Goal: Browse casually

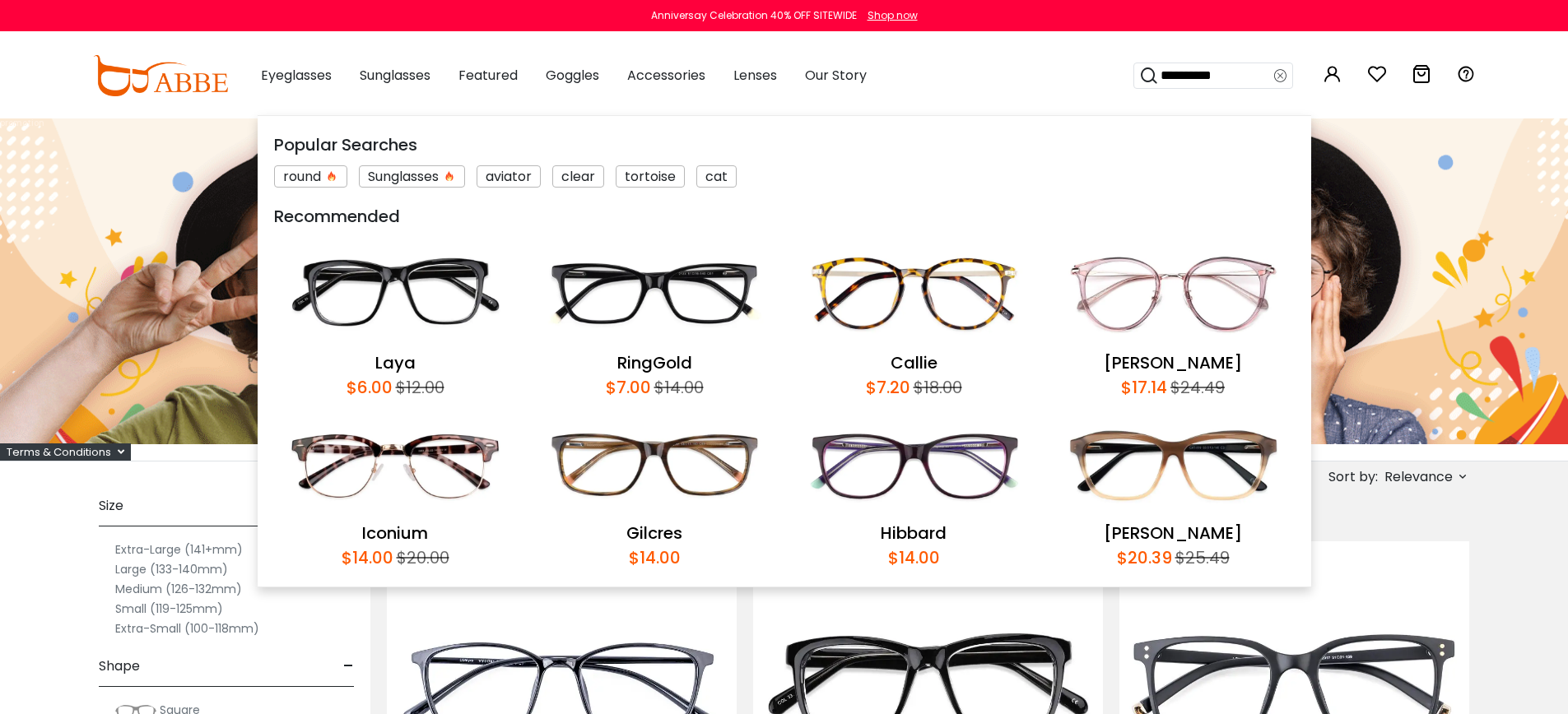
type input "*********"
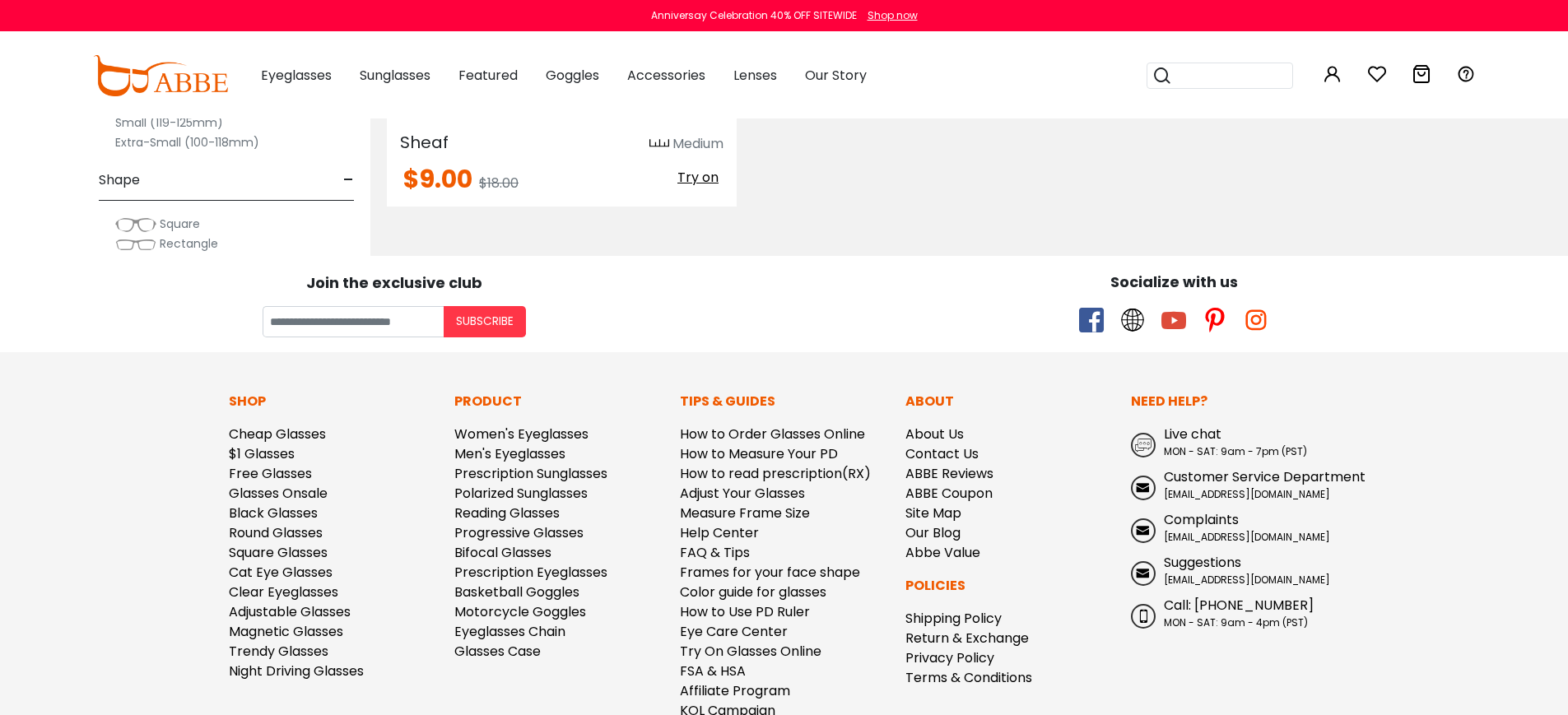
scroll to position [736, 0]
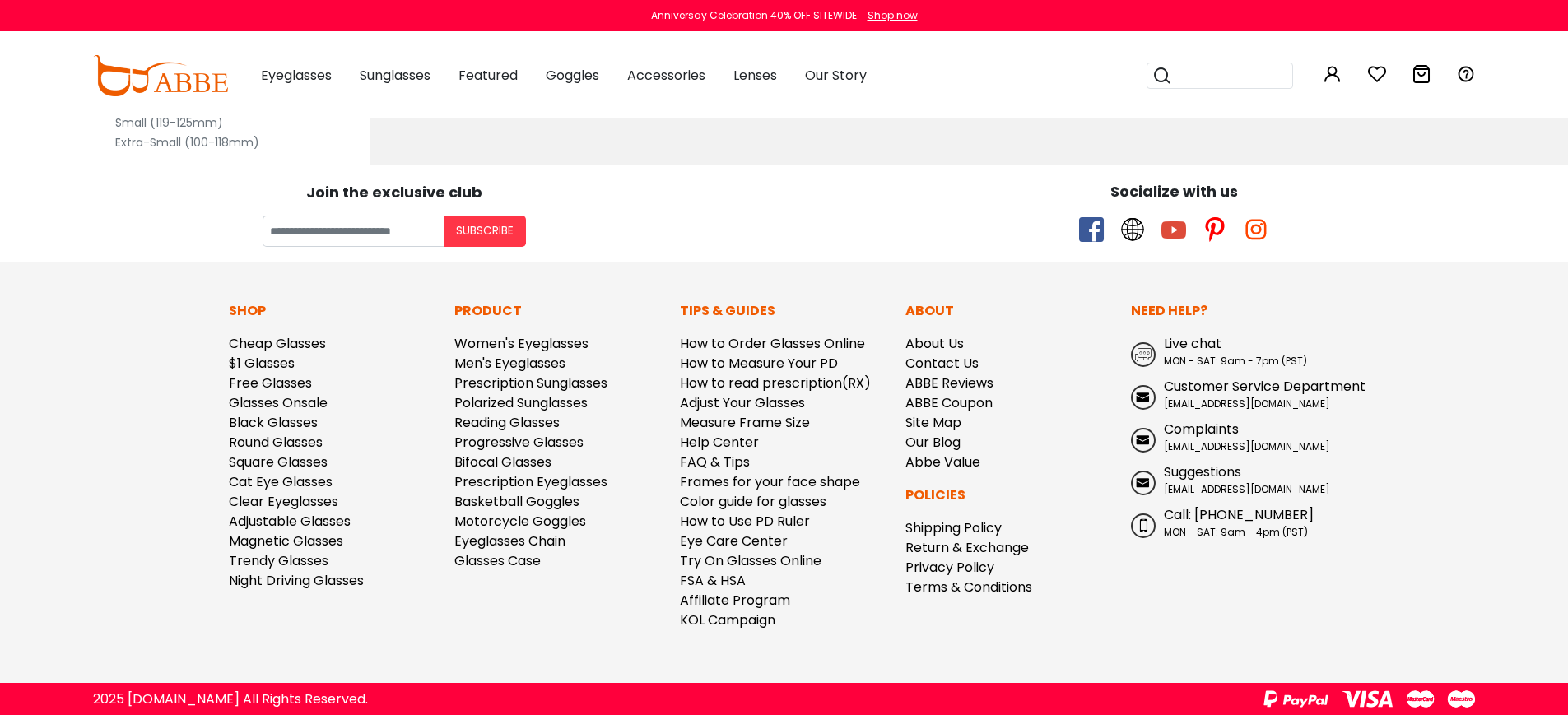
click at [429, 604] on div "Shop Cheap Glasses $1 Glasses Free Glasses Glasses Onsale Black Glasses Round G…" at bounding box center [333, 472] width 225 height 342
click at [525, 587] on div "Product Women's Eyeglasses Men's Eyeglasses Prescription Sunglasses Polarized S…" at bounding box center [558, 472] width 225 height 342
click at [1412, 336] on footer "Join the exclusive club Subscribe Socialize with us Shop Cheap Glasses $1 Glass…" at bounding box center [784, 440] width 1568 height 551
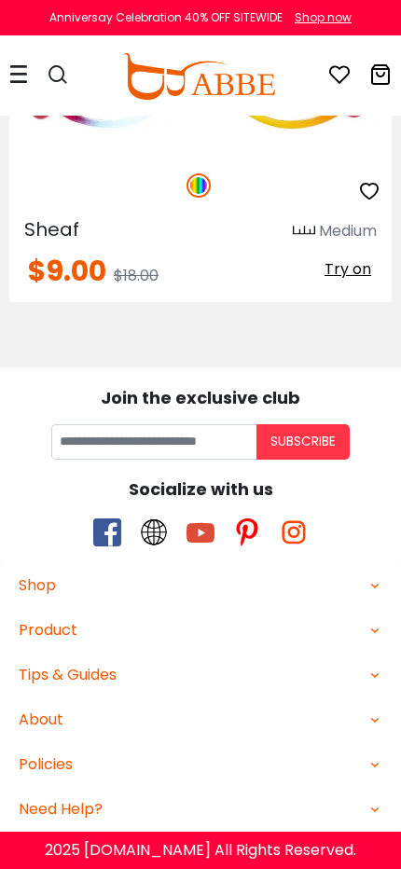
scroll to position [0, 0]
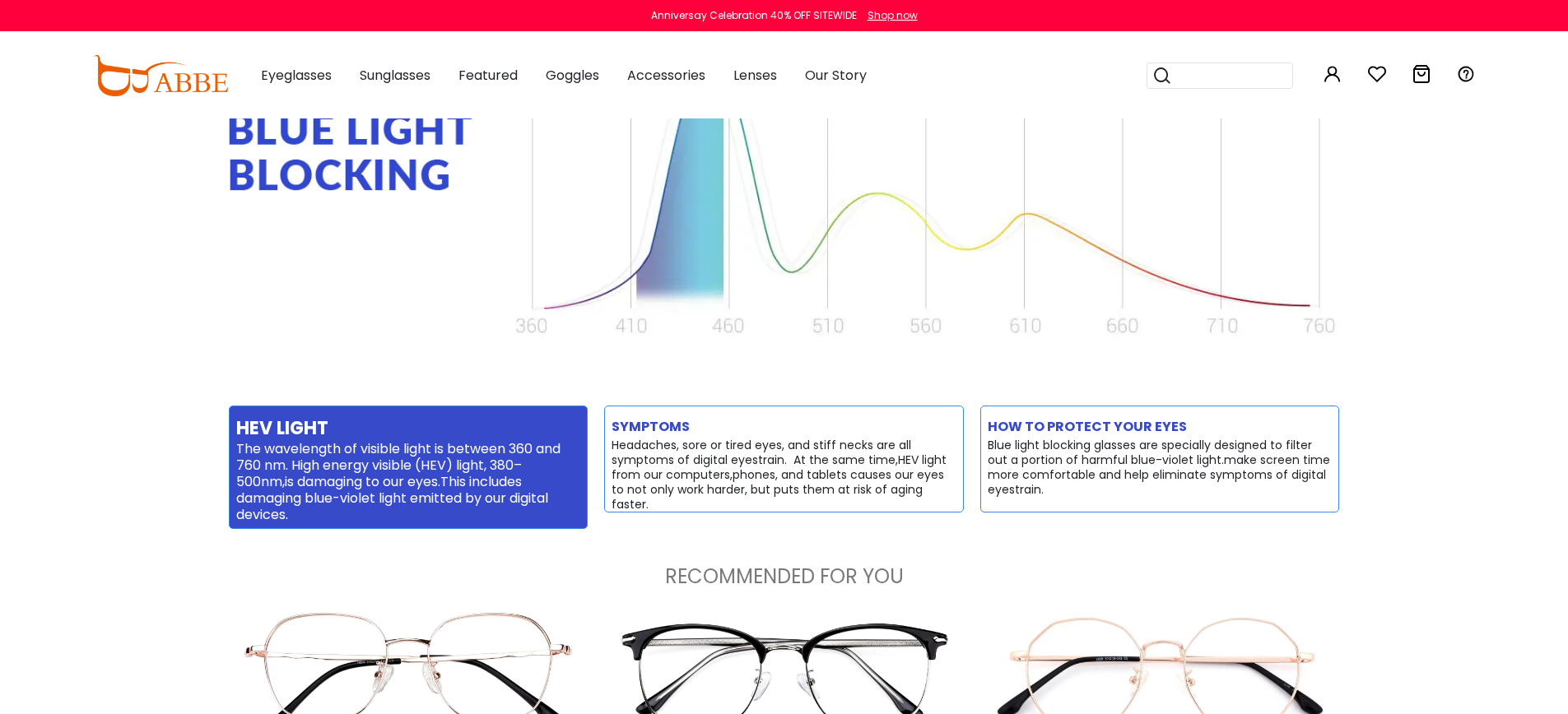
scroll to position [2450, 0]
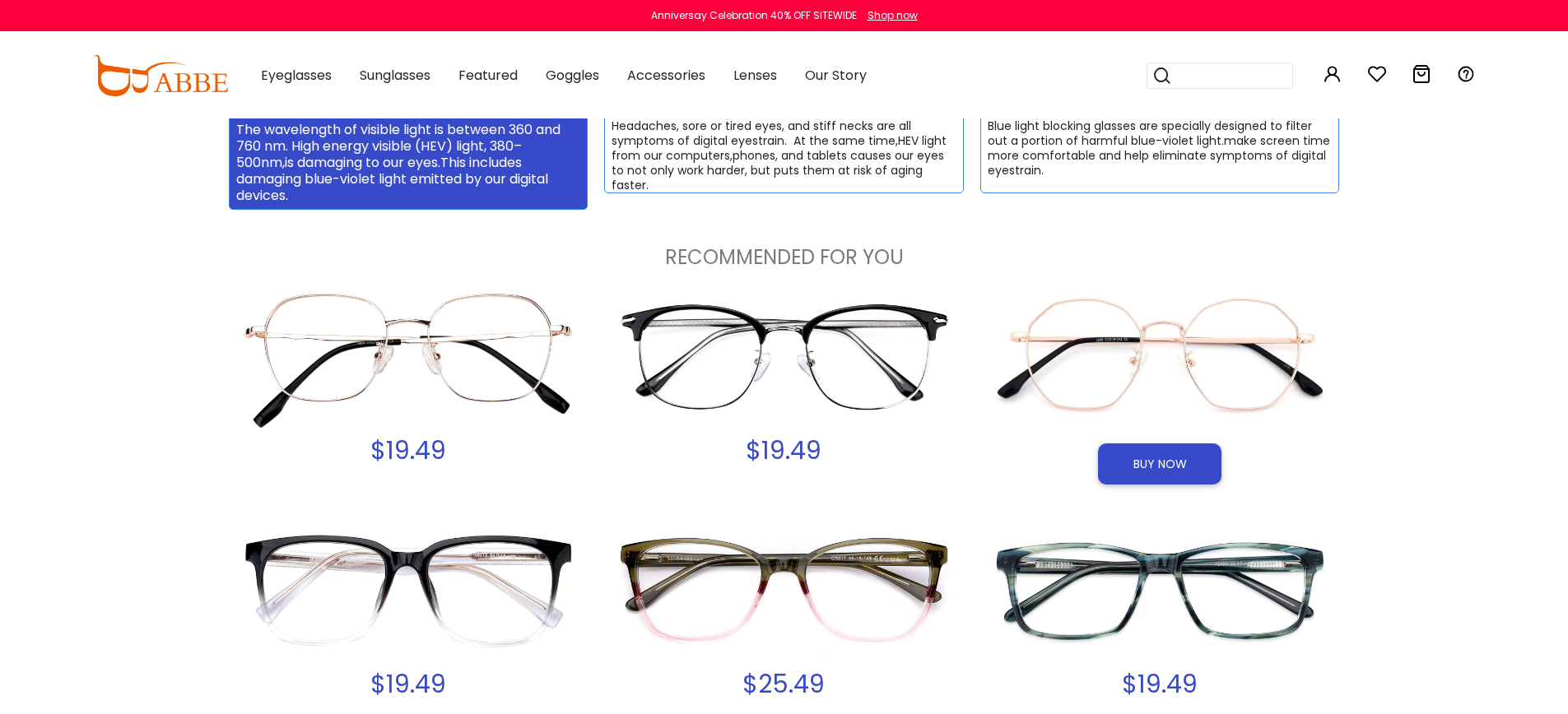
click at [1172, 360] on img at bounding box center [1160, 357] width 359 height 179
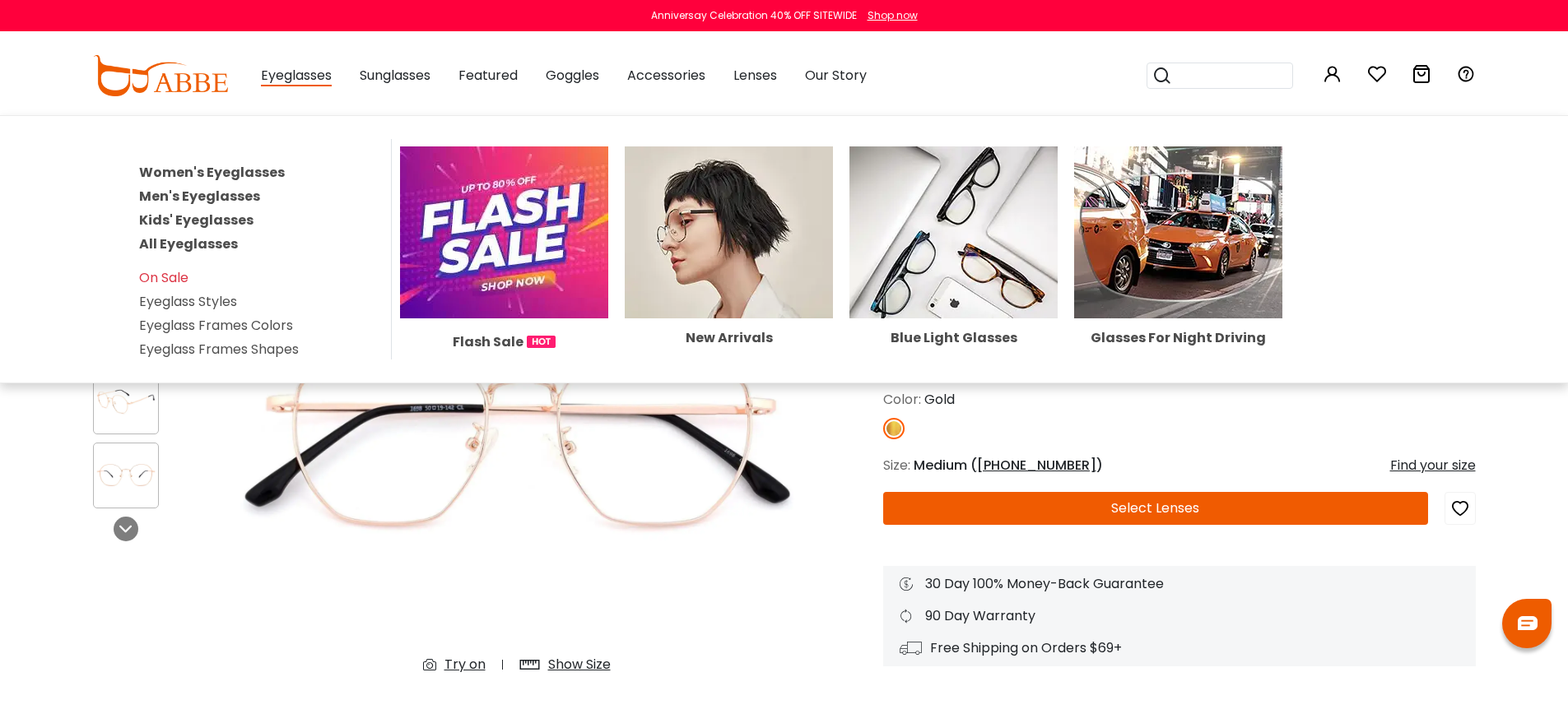
click at [997, 231] on img at bounding box center [954, 232] width 208 height 172
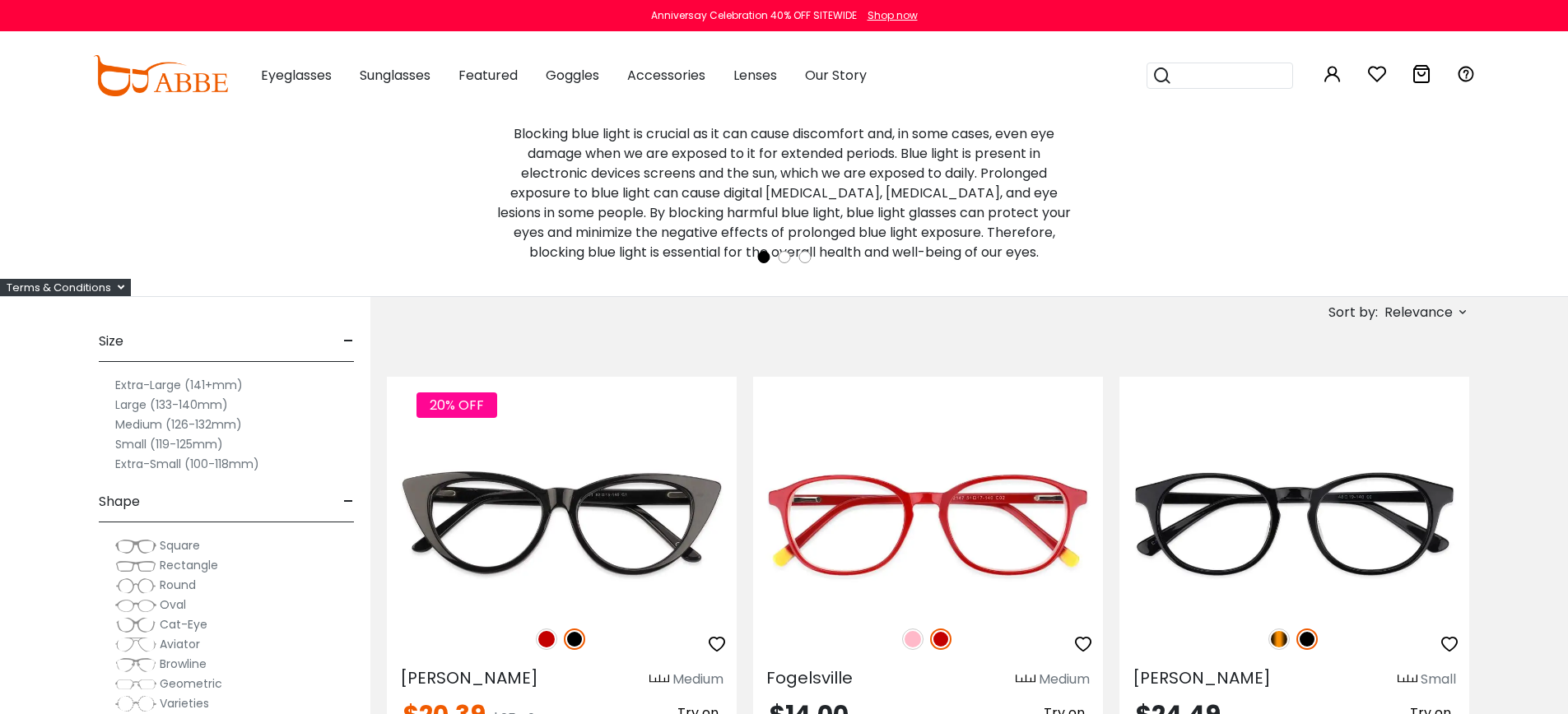
scroll to position [82, 0]
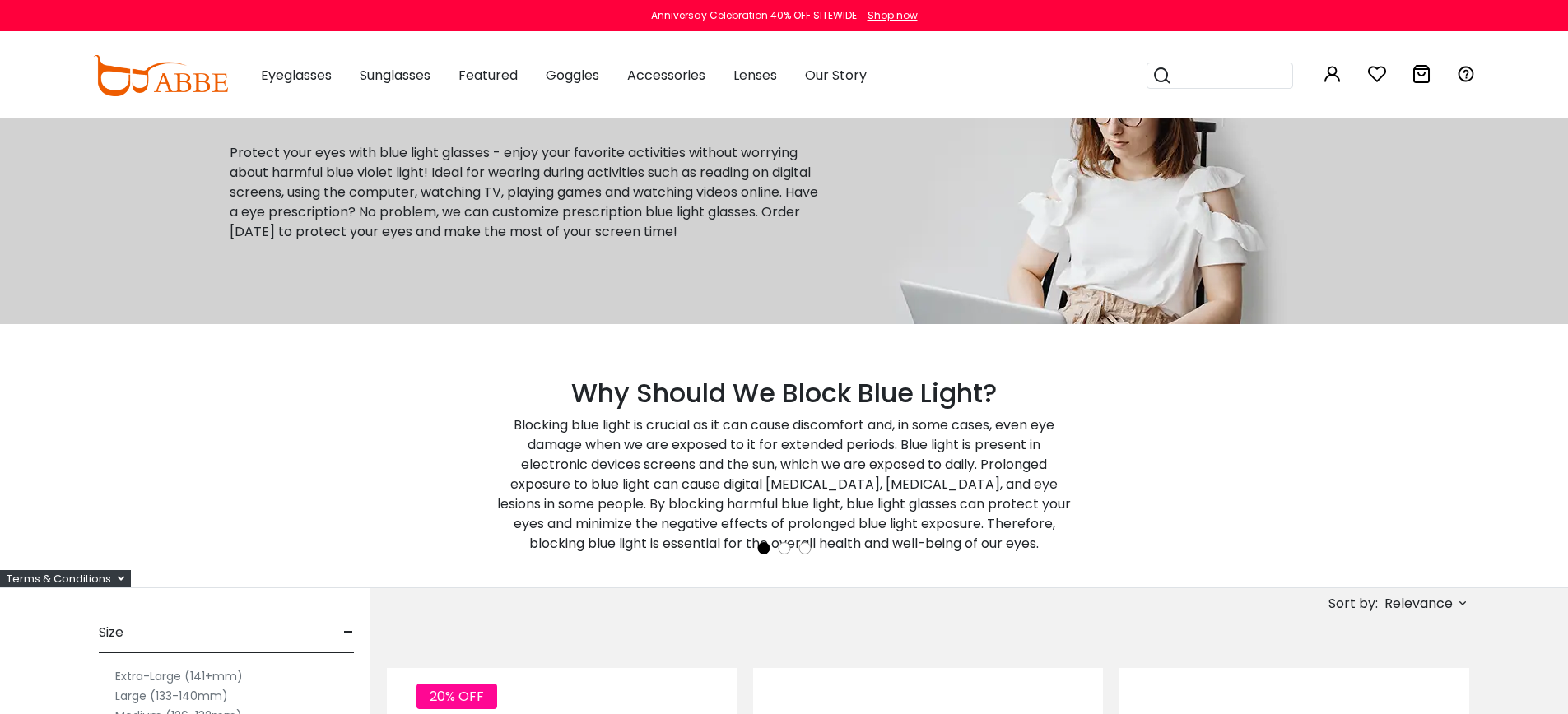
click at [105, 573] on div "Terms & Conditions" at bounding box center [65, 579] width 131 height 18
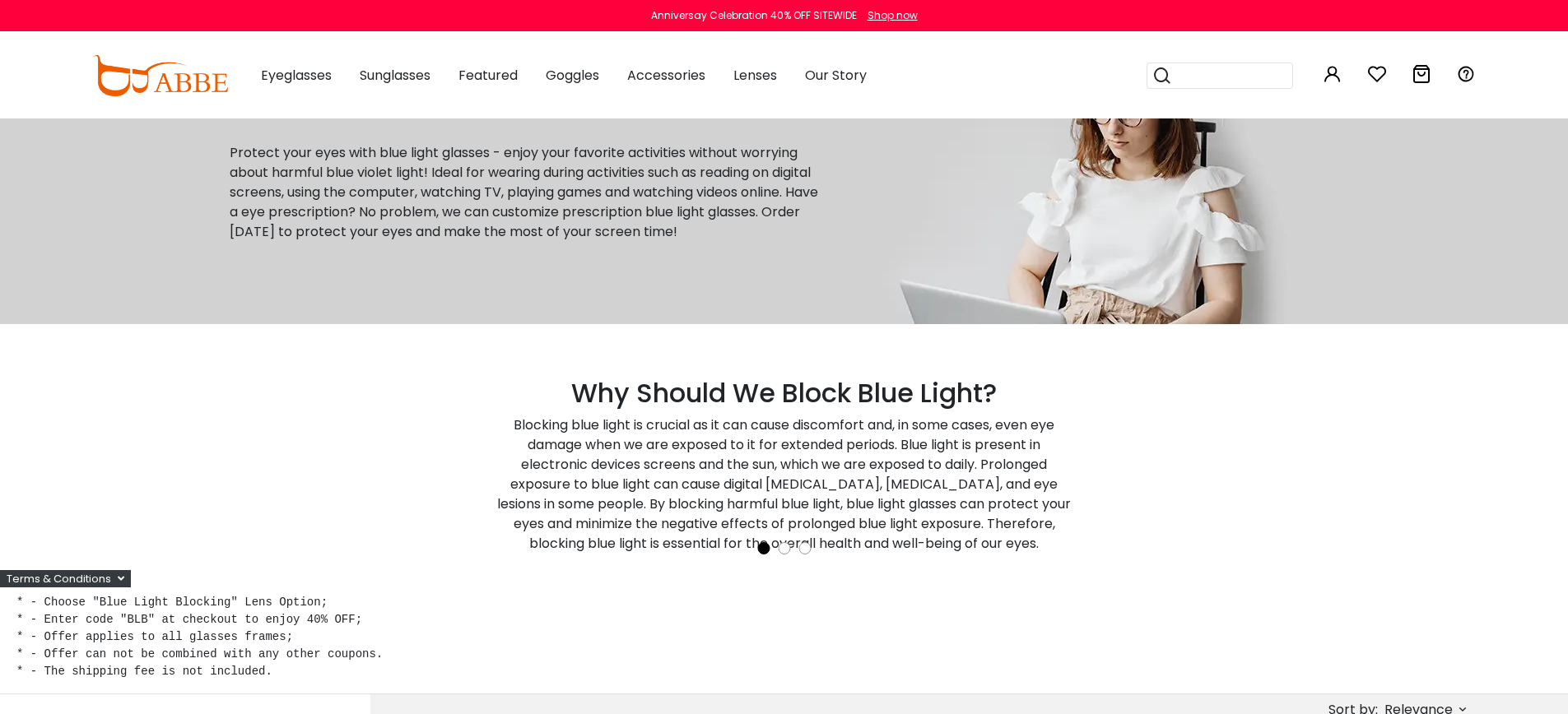
click at [105, 573] on div "Terms & Conditions" at bounding box center [65, 579] width 131 height 18
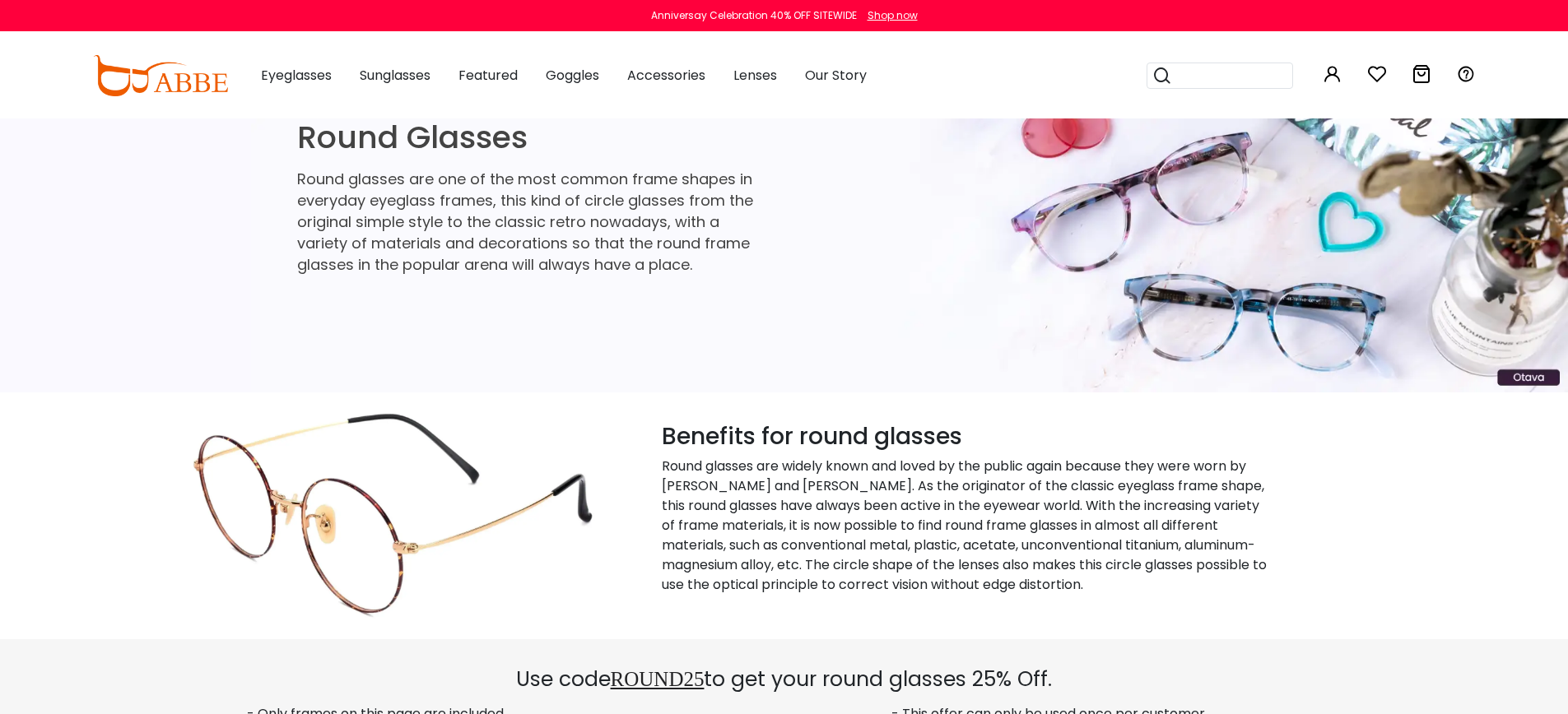
scroll to position [447, 0]
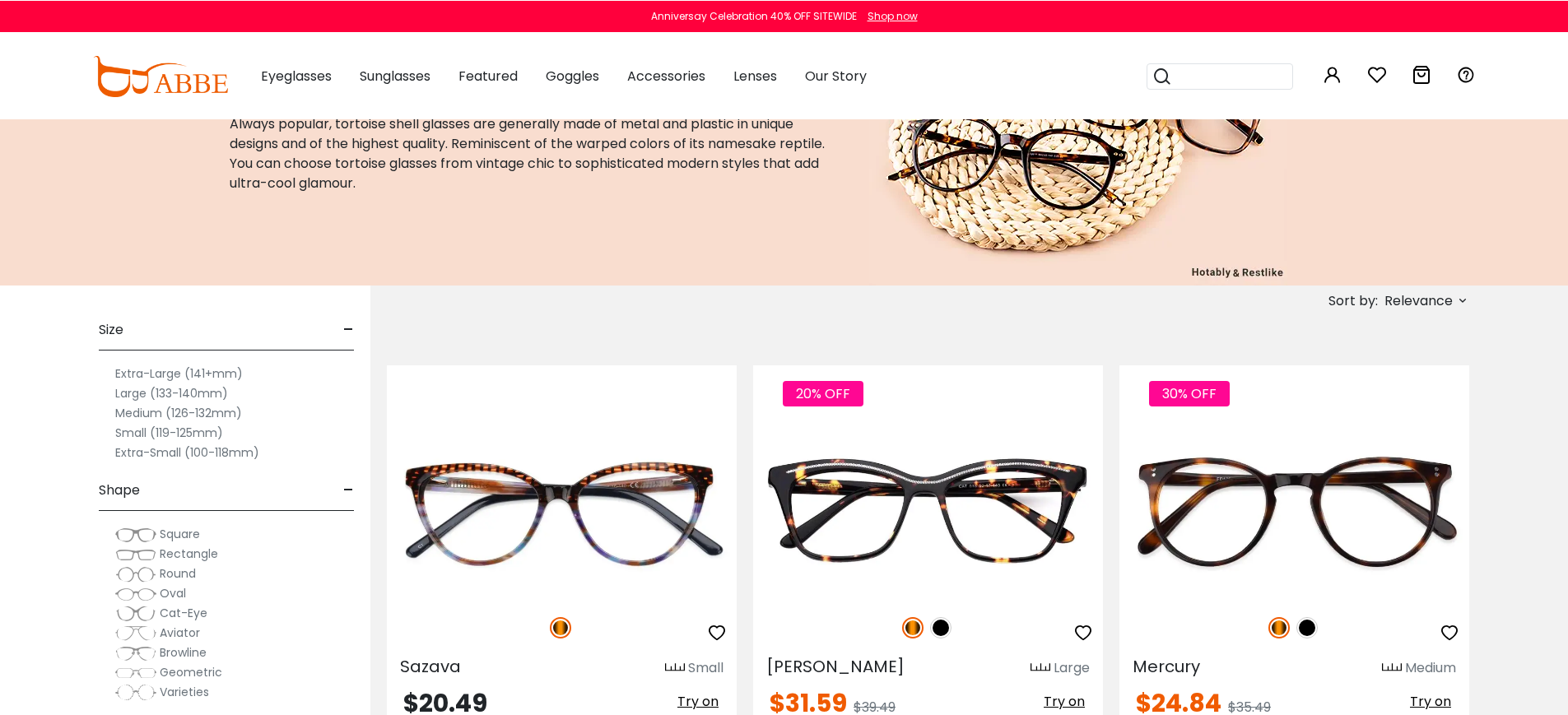
scroll to position [5, 0]
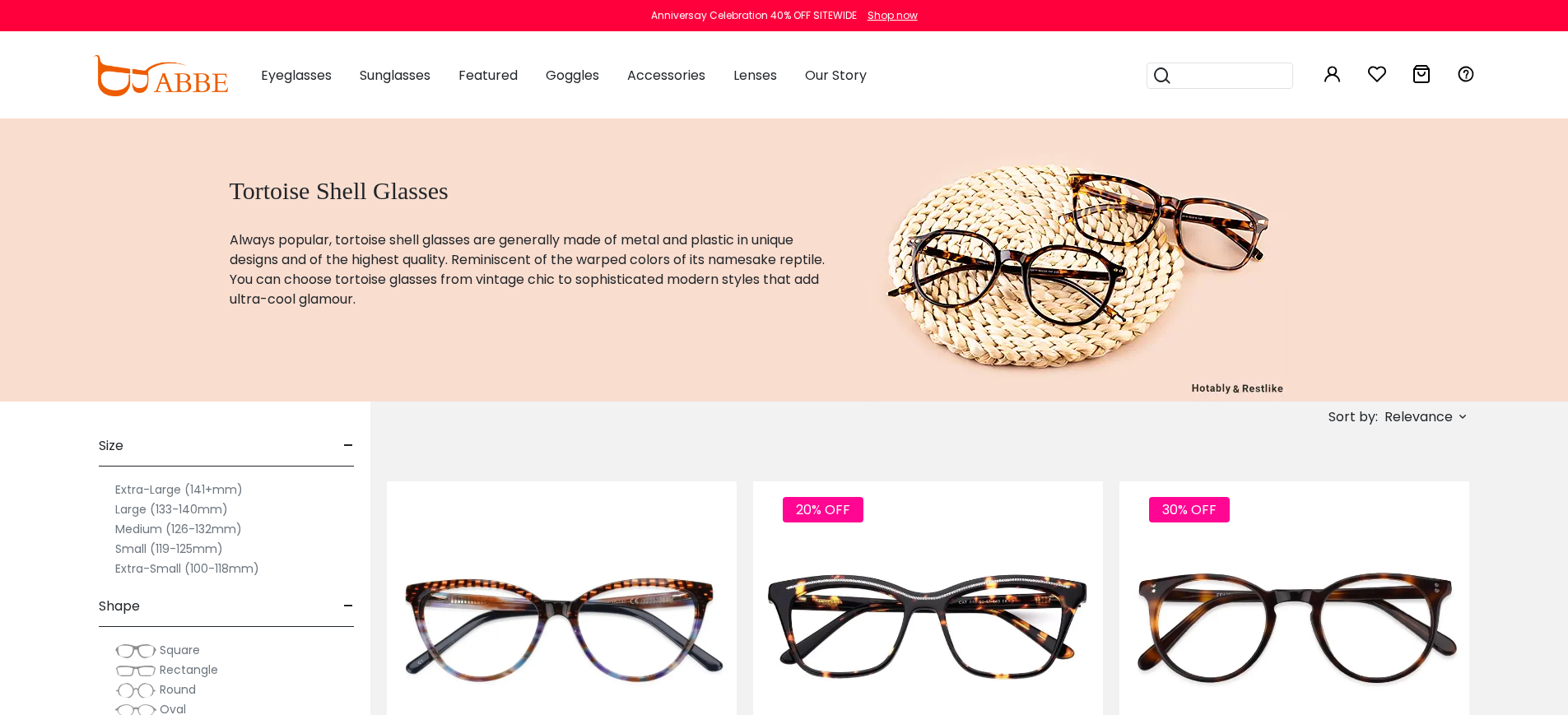
click at [157, 100] on div "0 0 Eyeglasses Women's Eyeglasses Men's Eyeglasses" at bounding box center [784, 75] width 1383 height 86
click at [167, 89] on img at bounding box center [160, 75] width 135 height 41
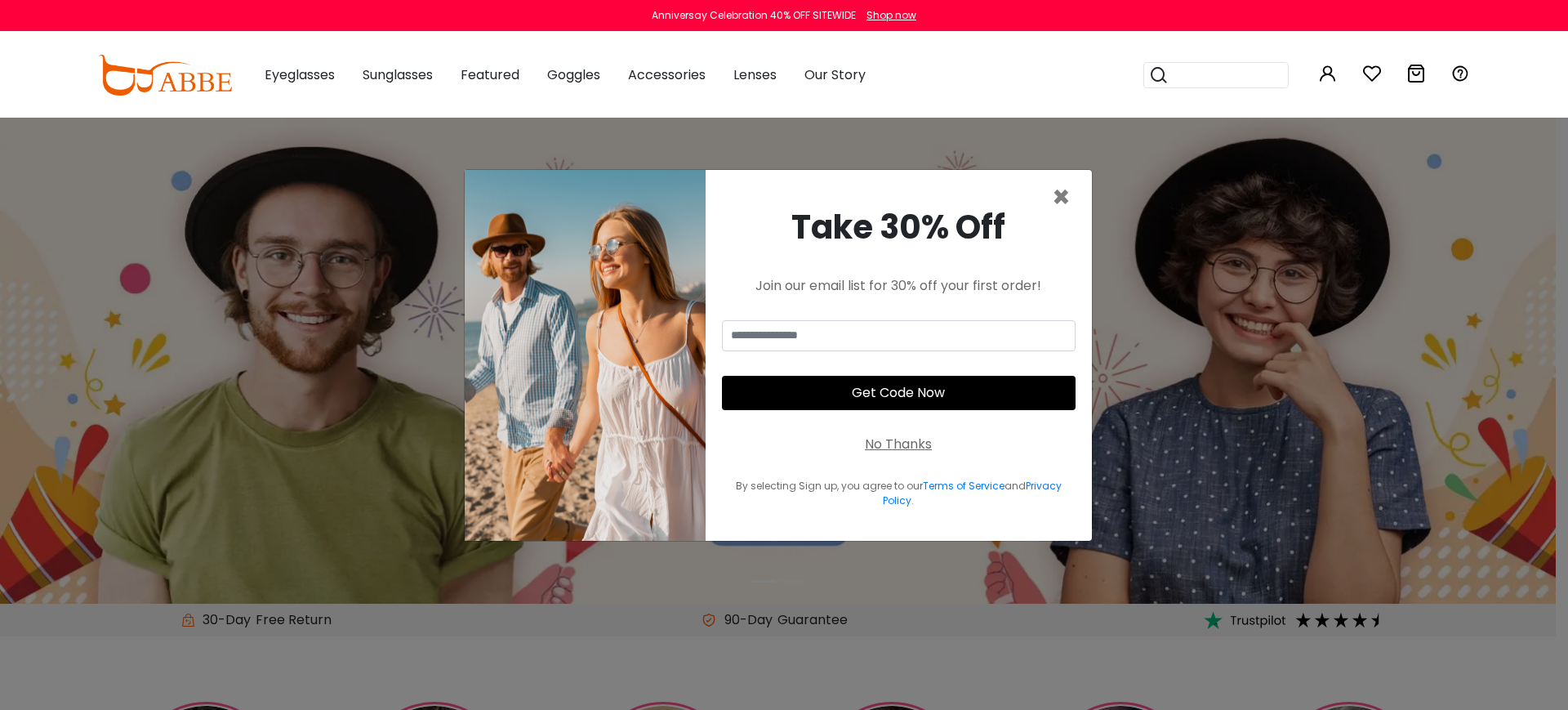
click at [899, 442] on div "No Thanks" at bounding box center [898, 444] width 67 height 19
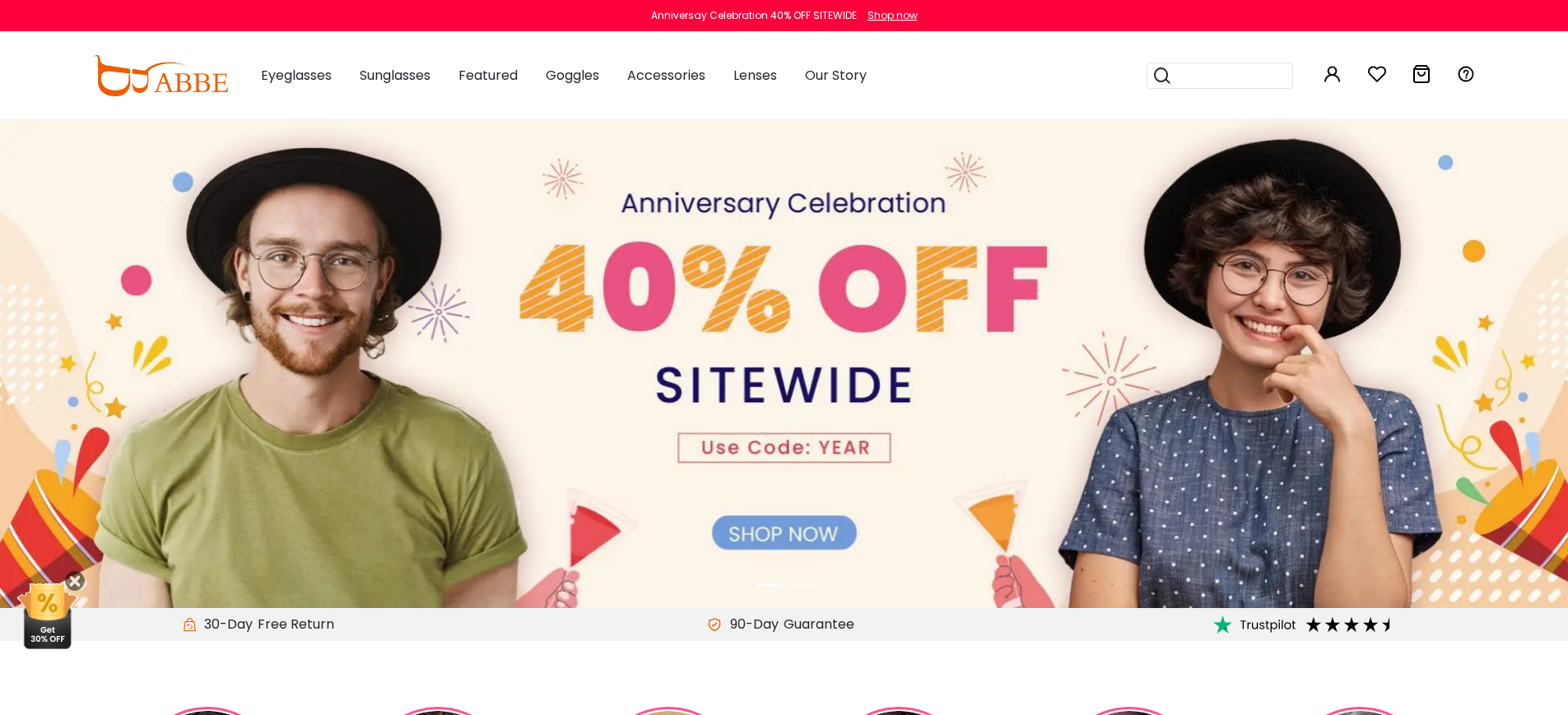
click at [803, 586] on li at bounding box center [799, 585] width 25 height 19
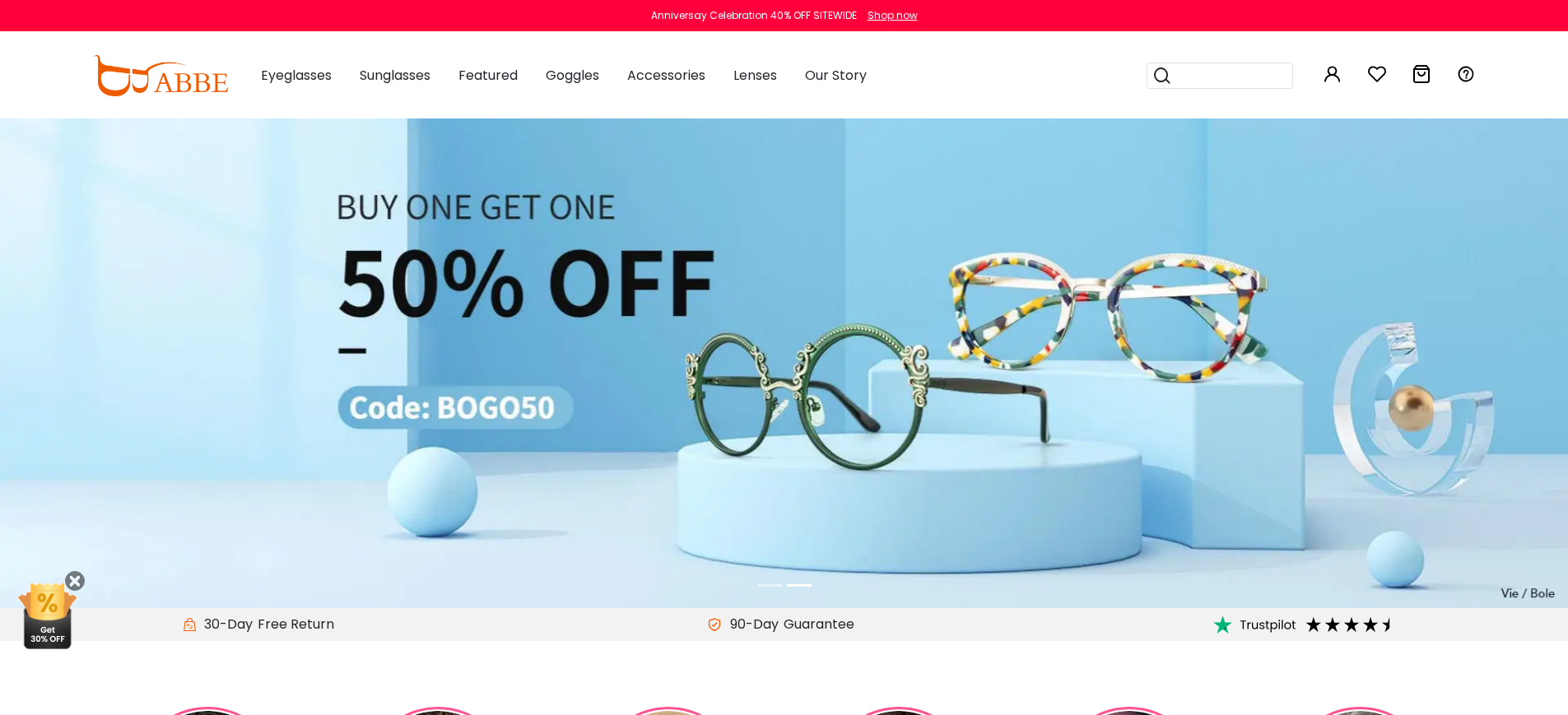
click at [870, 452] on img at bounding box center [784, 363] width 1568 height 490
